Goal: Task Accomplishment & Management: Manage account settings

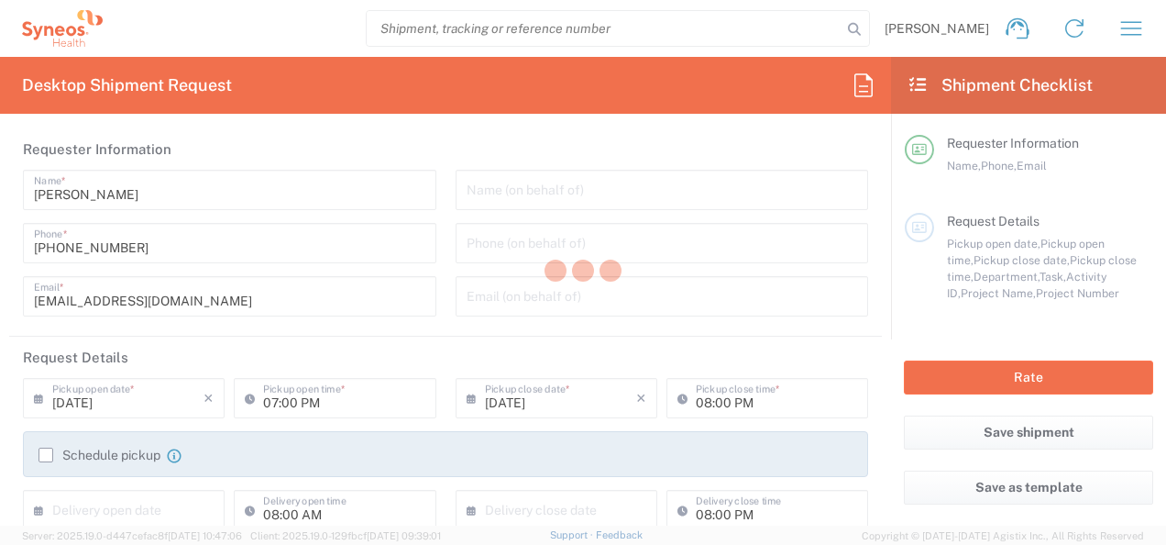
type input "Department"
type input "Województwo Mazowieckie"
type input "[GEOGRAPHIC_DATA]"
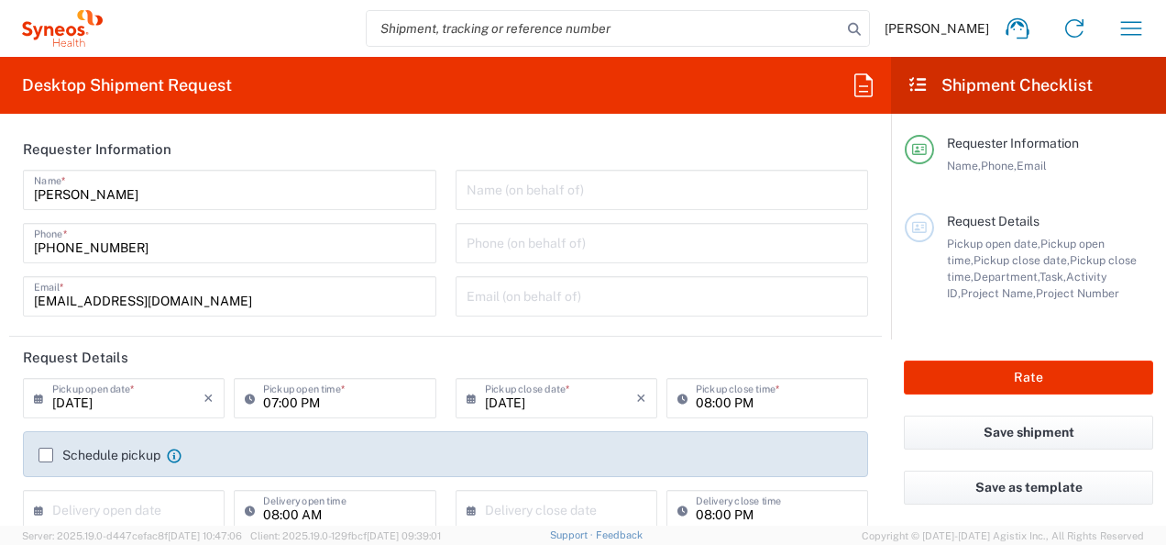
type input "Syneos Health Poland sp. z.o.o"
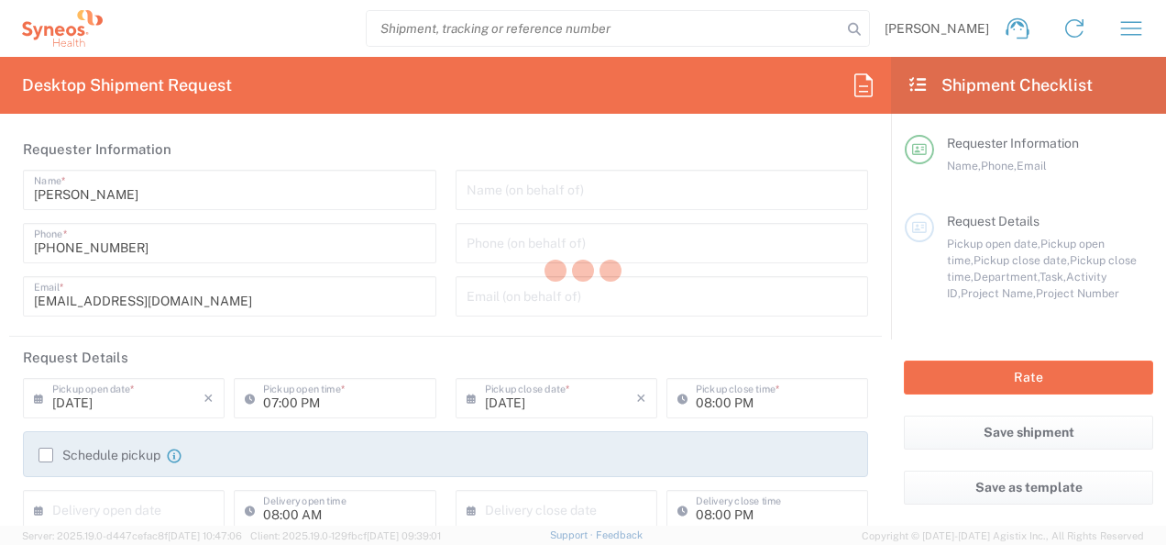
type input "Department"
type input "Województwo Mazowieckie"
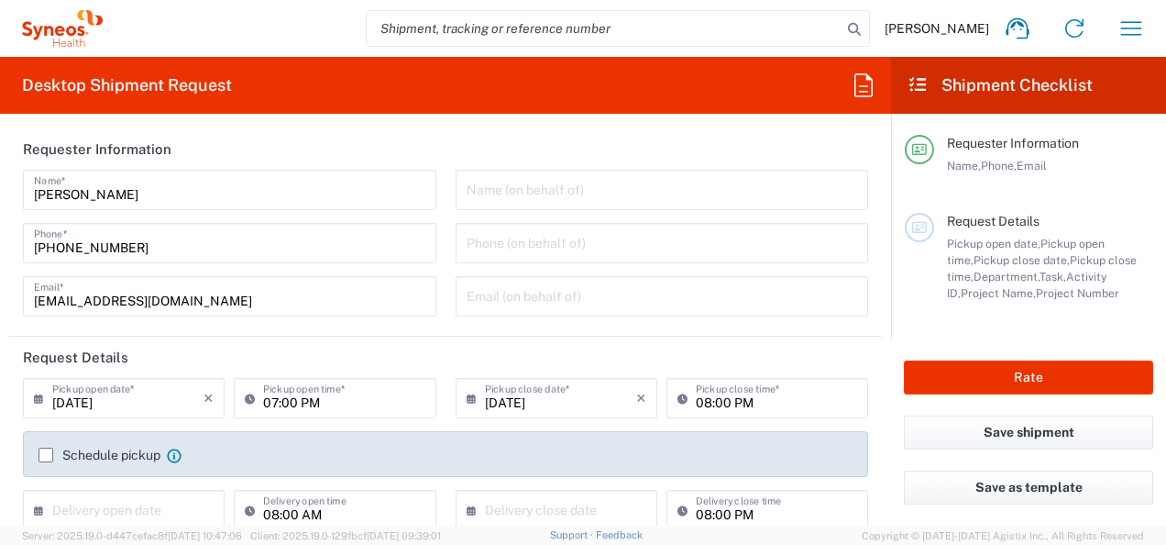
type input "Poland"
type input "Department"
type input "Województwo Mazowieckie"
type input "Poland"
type input "Syneos Health Poland sp. z.o.o"
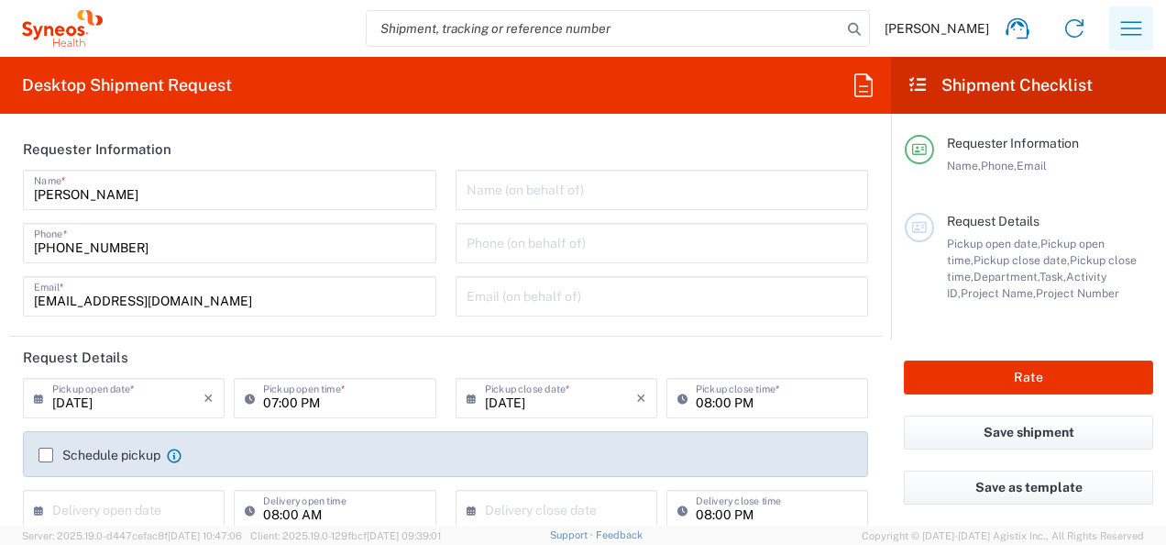
click at [1136, 28] on icon "button" at bounding box center [1131, 28] width 21 height 14
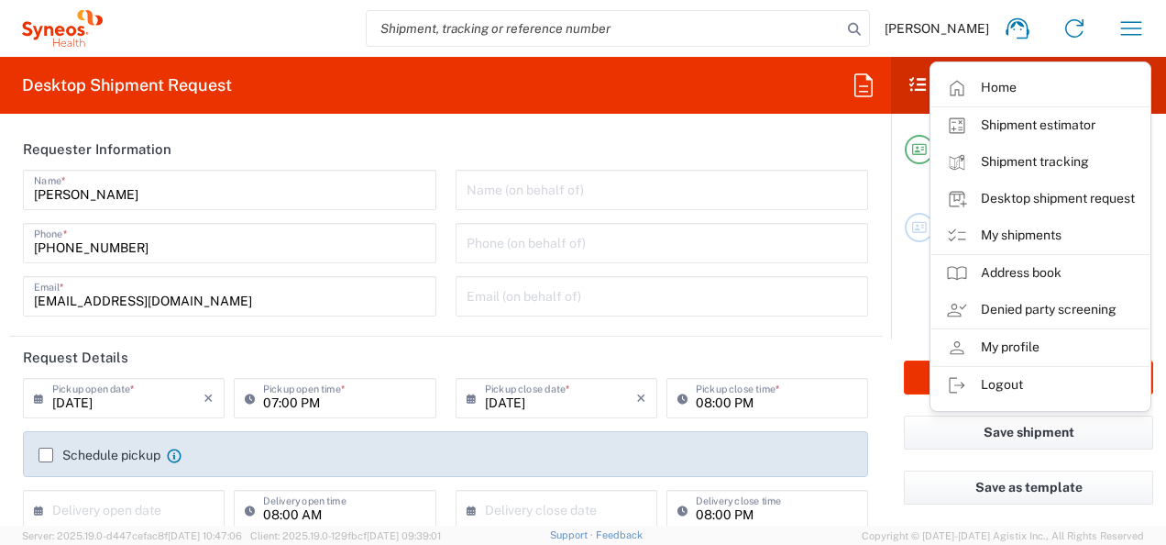
click at [1018, 344] on link "My profile" at bounding box center [1040, 347] width 218 height 37
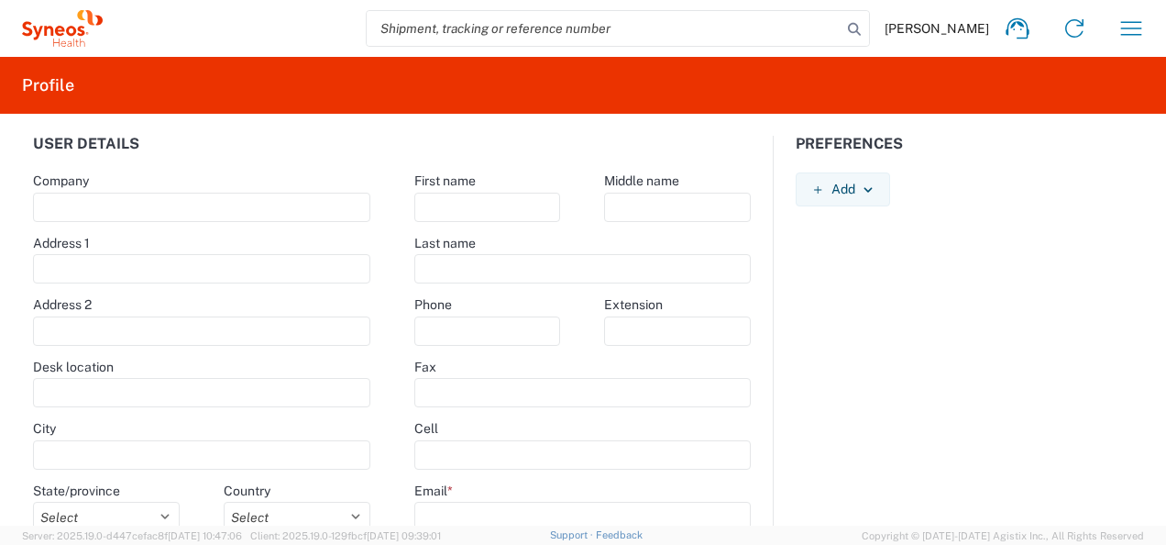
type input "Syneos Health"
type input "Solidarnosci Av. 171"
type input "Spark B, 1 floor."
type input "Lobby"
type input "WARSAW"
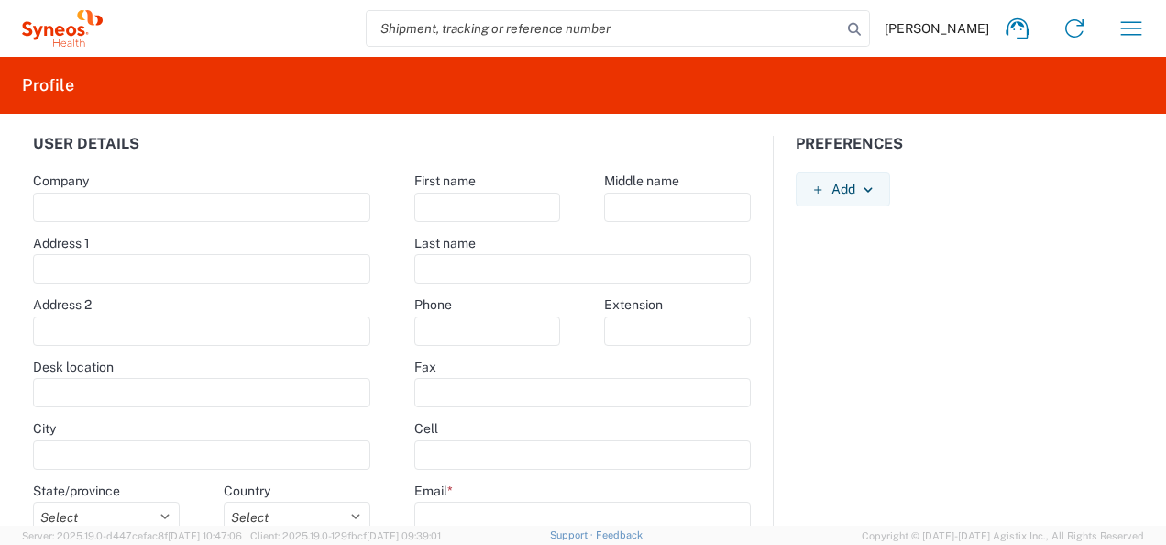
select select
select select "PL"
type input "00-877"
type input "Marzena"
type input "Owsianko"
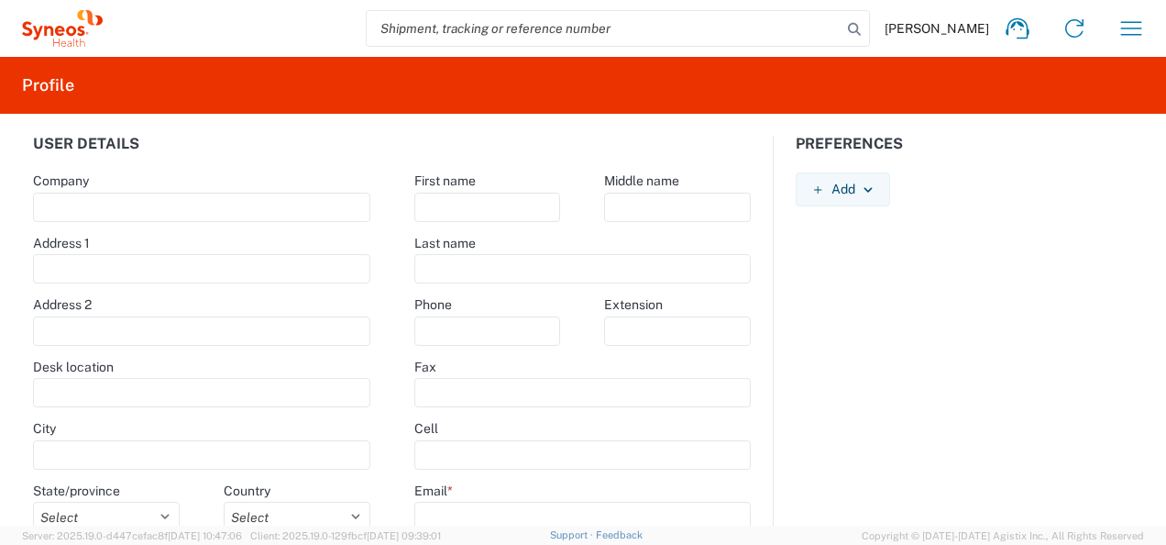
type input "+48221811071"
type input "marzena.owsianko@syneoshealth.com"
select select
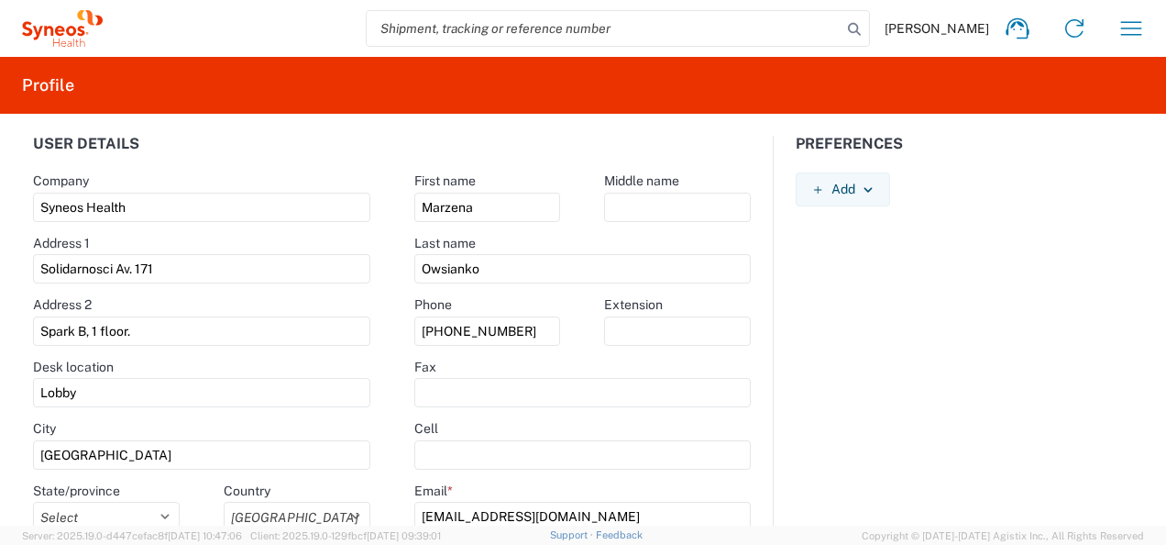
select select
click at [1125, 28] on icon "button" at bounding box center [1131, 28] width 21 height 14
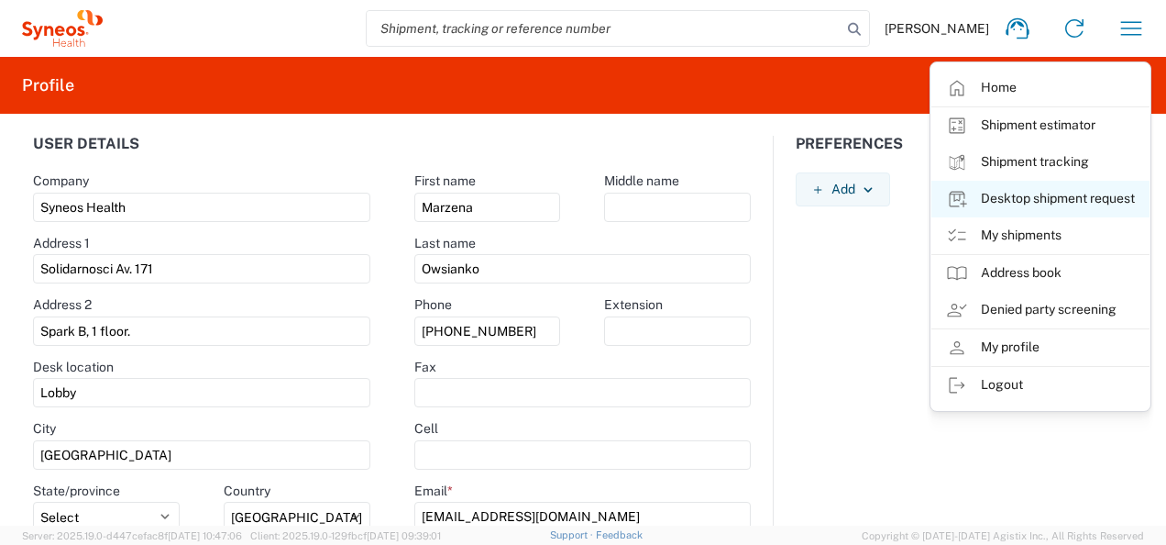
click at [1074, 195] on link "Desktop shipment request" at bounding box center [1040, 199] width 218 height 37
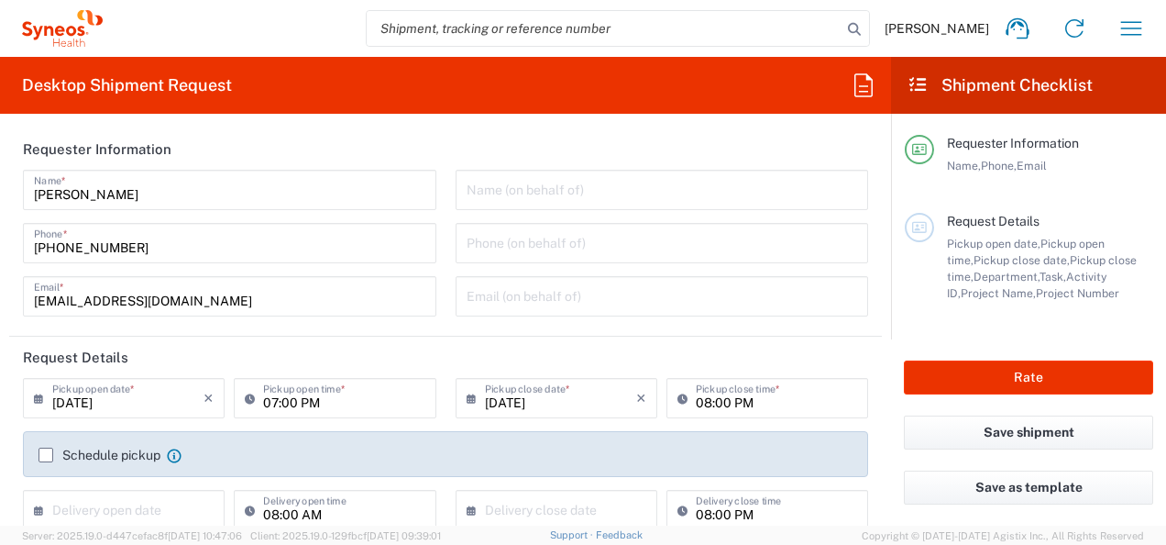
type input "Województwo Mazowieckie"
